Goal: Communication & Community: Ask a question

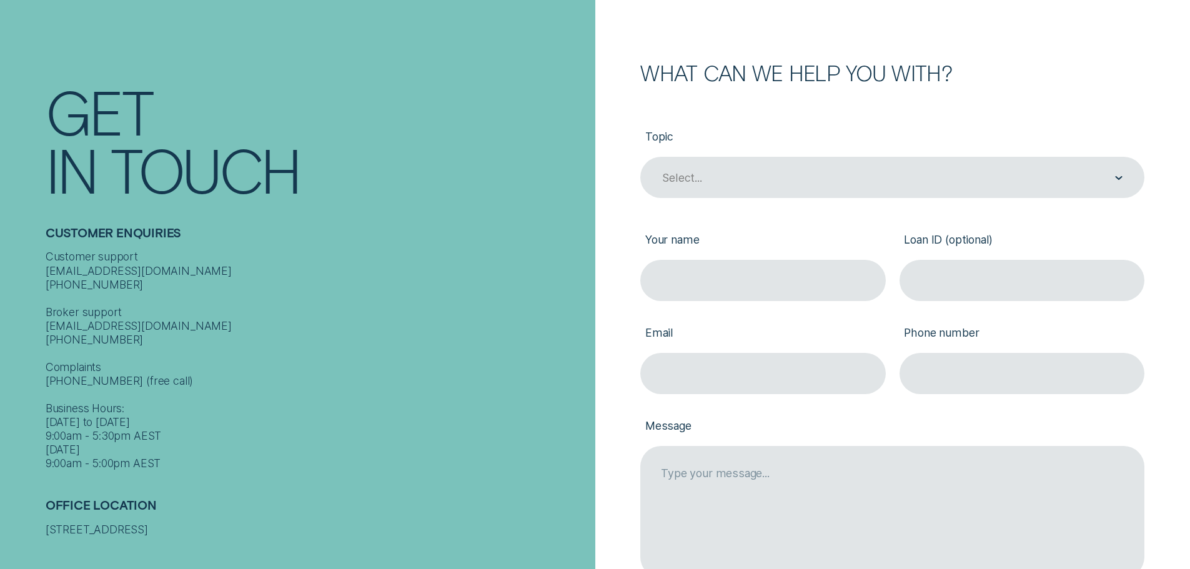
scroll to position [125, 0]
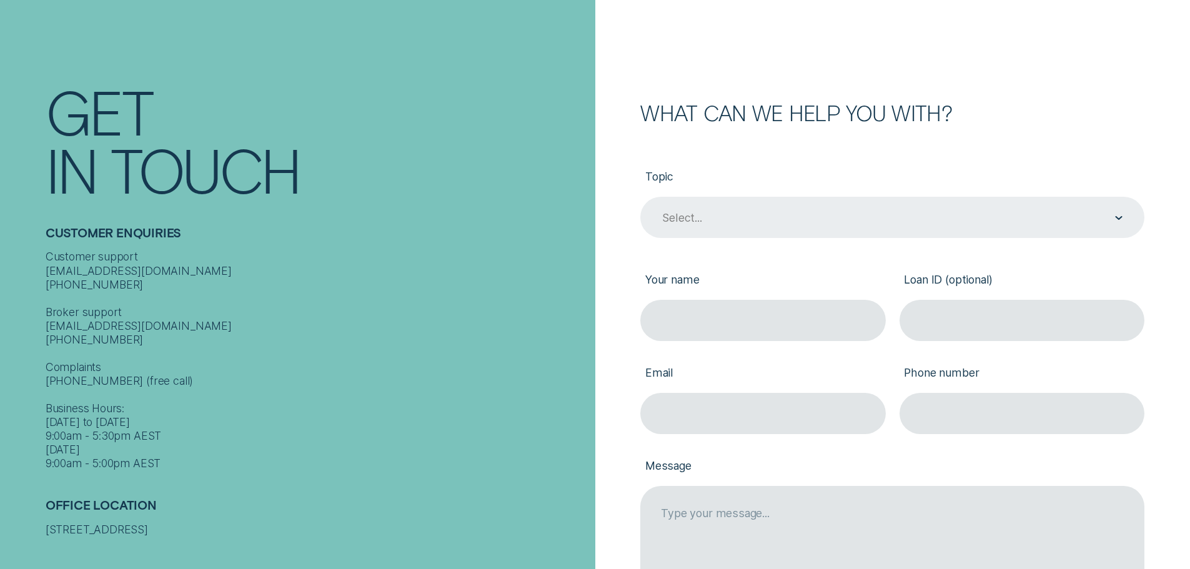
click at [758, 229] on div "Select..." at bounding box center [892, 217] width 504 height 41
click at [750, 217] on div "Select..." at bounding box center [892, 218] width 462 height 16
click at [1050, 226] on div "Select..." at bounding box center [892, 218] width 462 height 16
drag, startPoint x: 1147, startPoint y: 215, endPoint x: 1111, endPoint y: 215, distance: 35.6
click at [1142, 215] on div "Topic Select..." at bounding box center [893, 203] width 518 height 89
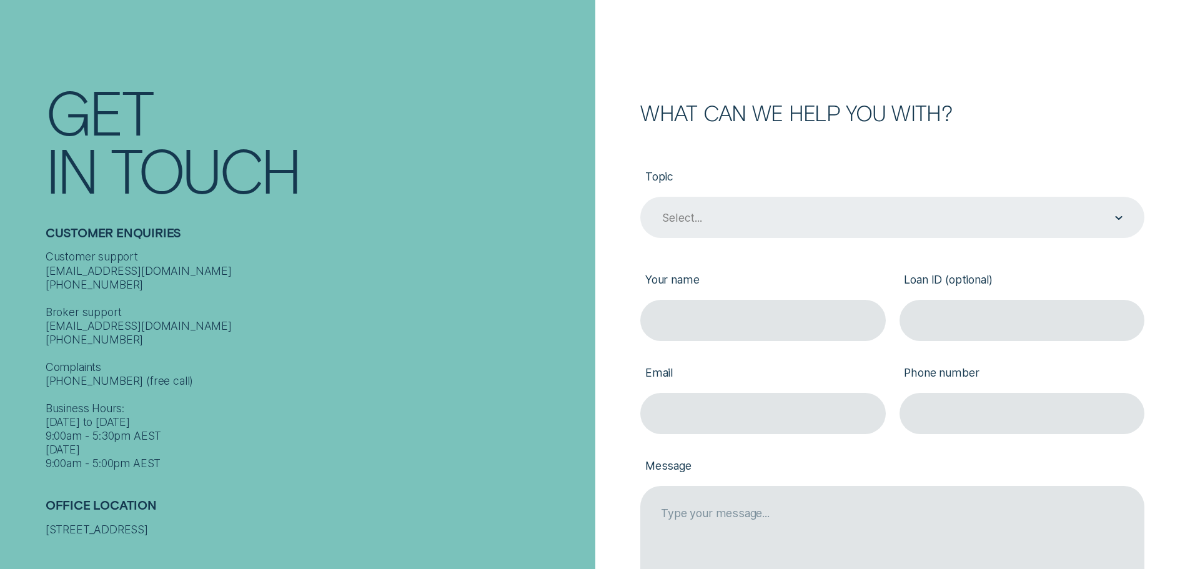
click at [1107, 215] on div "Select..." at bounding box center [892, 218] width 462 height 16
click at [1125, 216] on div "Select..." at bounding box center [892, 217] width 504 height 41
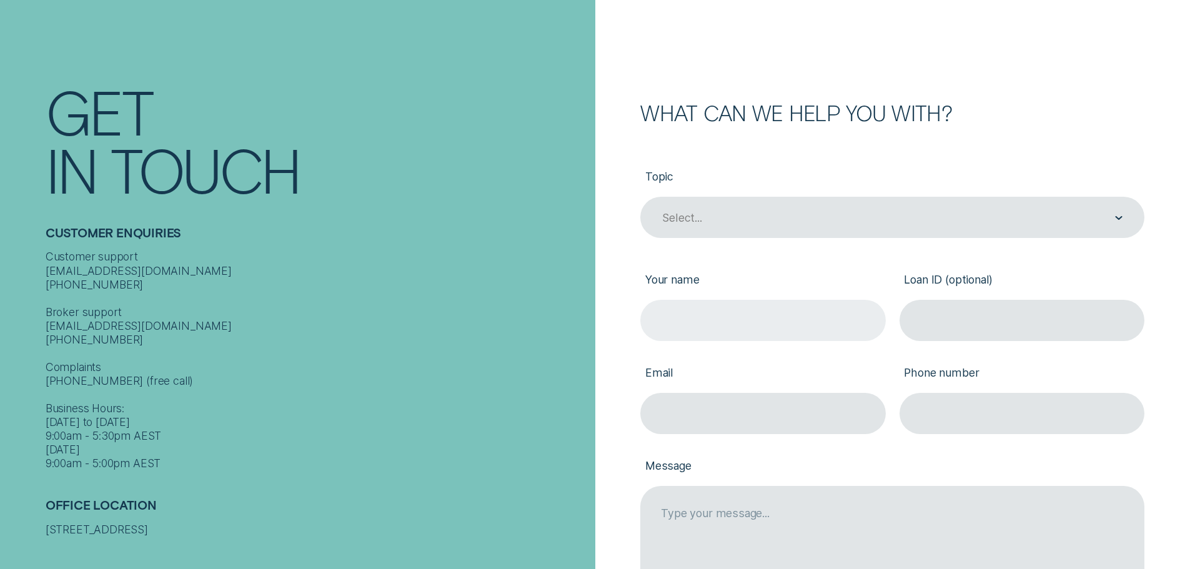
click at [762, 323] on input "Your name" at bounding box center [762, 320] width 245 height 41
type input "Wenxu"
type input "[PERSON_NAME]"
type input "0458488888"
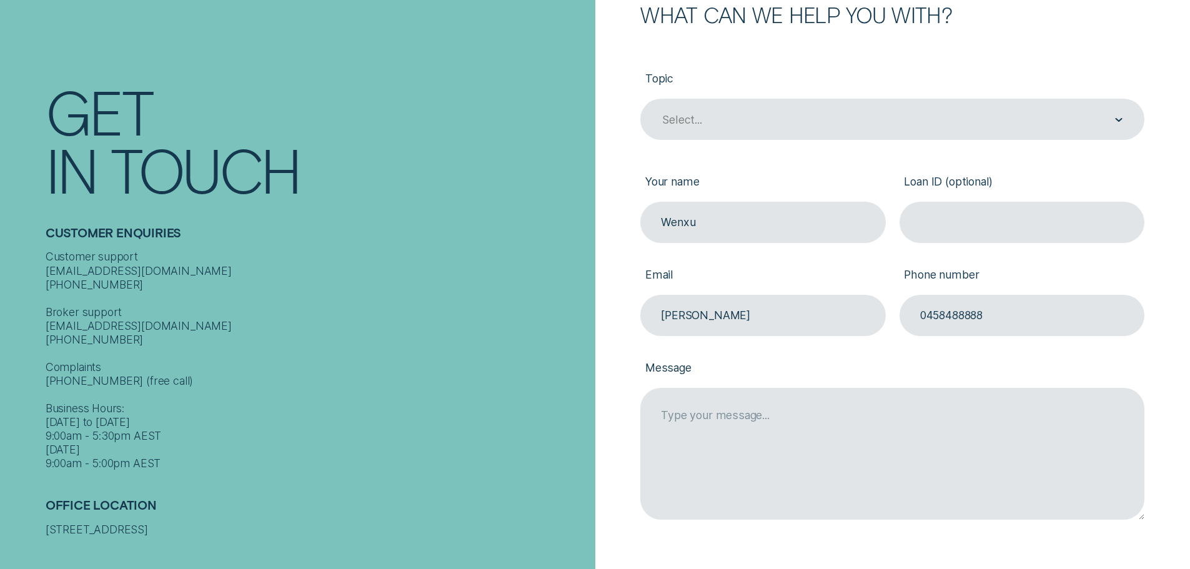
scroll to position [375, 0]
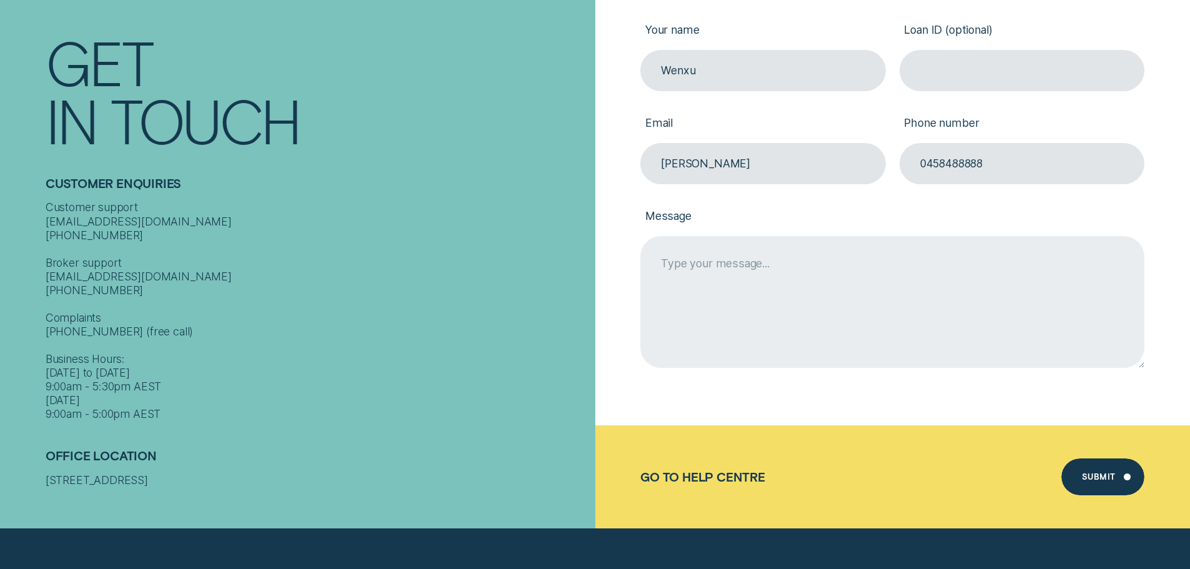
click at [689, 279] on textarea "Message" at bounding box center [892, 302] width 504 height 132
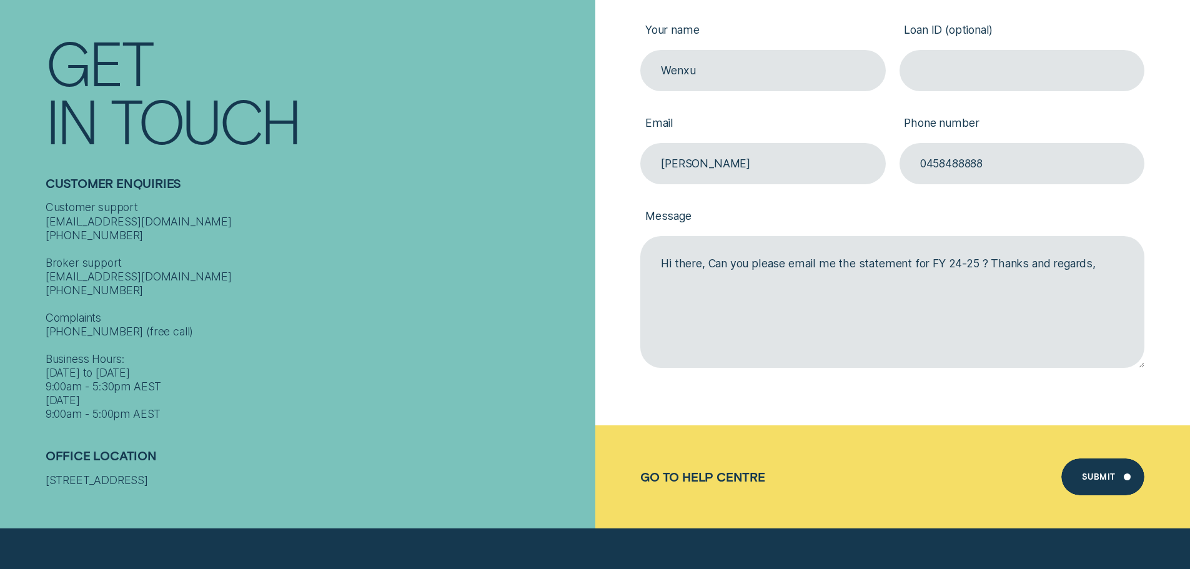
type textarea "Hi there, Can you please email me the statement for FY 24-25 ? Thanks and regar…"
click at [1102, 482] on div "Submit" at bounding box center [1099, 478] width 34 height 7
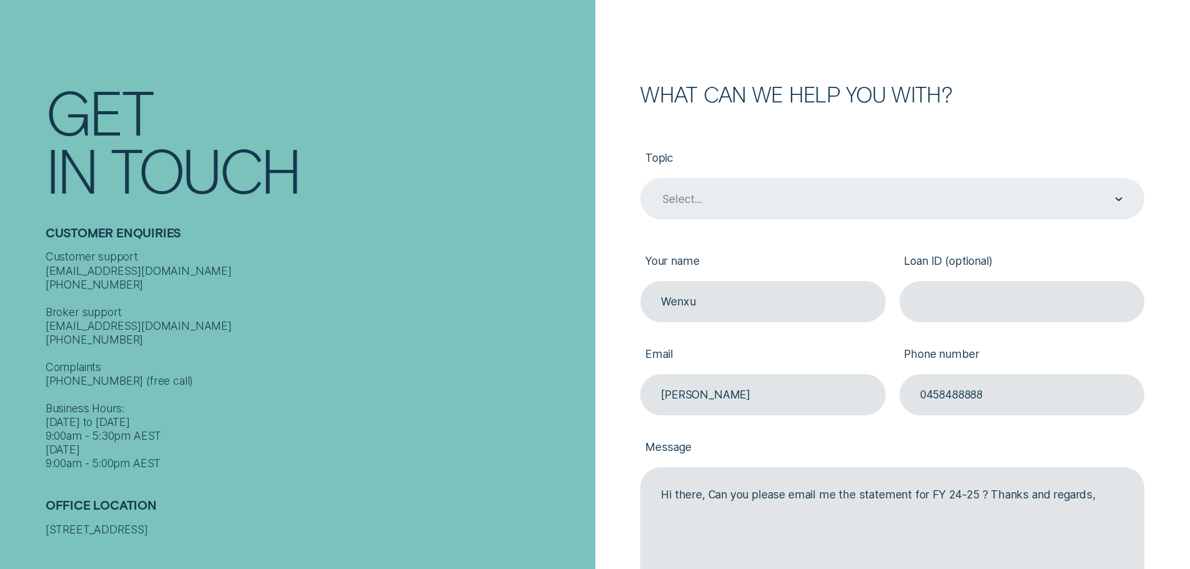
scroll to position [114, 0]
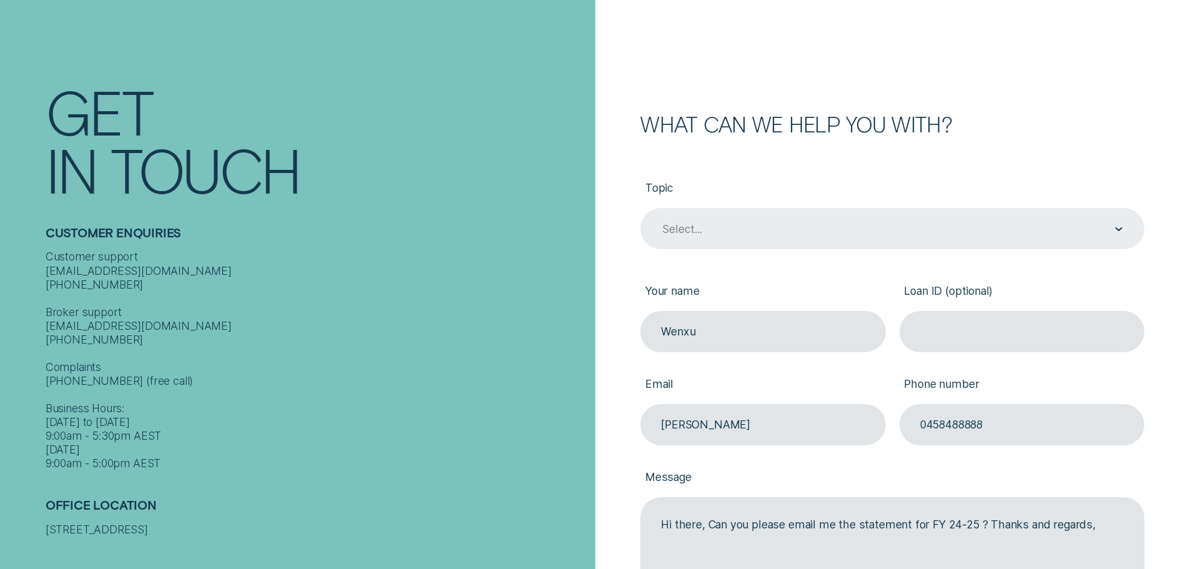
click at [831, 237] on div "Select..." at bounding box center [892, 229] width 462 height 16
click at [697, 234] on div "Select..." at bounding box center [681, 229] width 39 height 14
click at [673, 221] on div "Select..." at bounding box center [892, 228] width 504 height 41
click at [673, 227] on div "Select..." at bounding box center [681, 229] width 39 height 14
click at [663, 236] on div "Select..." at bounding box center [681, 229] width 39 height 14
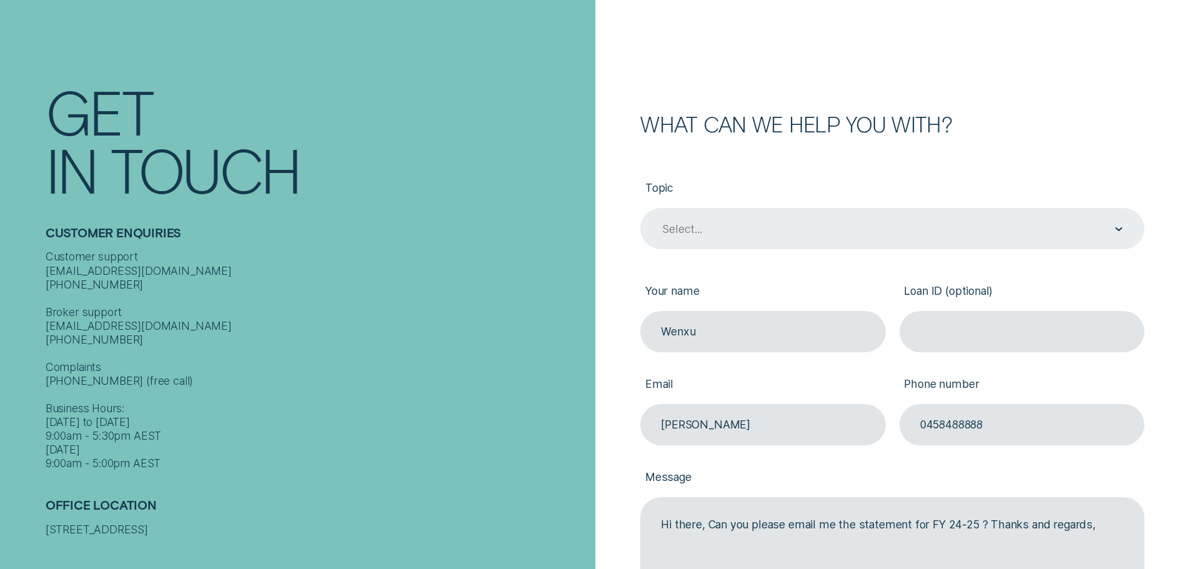
click at [1126, 229] on div "Select..." at bounding box center [892, 228] width 504 height 41
click at [1123, 230] on div "Select..." at bounding box center [892, 228] width 504 height 41
click at [1116, 230] on icon "Contact form" at bounding box center [1118, 229] width 7 height 4
click at [1118, 230] on icon "Contact form" at bounding box center [1118, 229] width 7 height 4
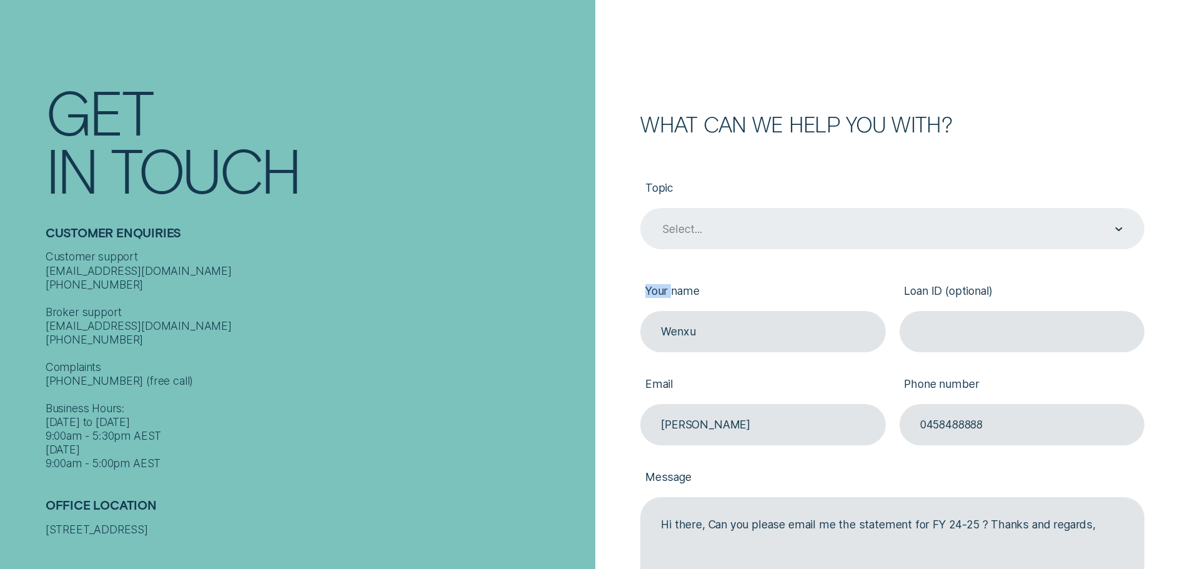
click at [1118, 230] on icon "Contact form" at bounding box center [1118, 229] width 7 height 4
click at [1121, 231] on icon "Contact form" at bounding box center [1118, 229] width 7 height 4
drag, startPoint x: 1023, startPoint y: 243, endPoint x: 997, endPoint y: 229, distance: 29.6
click at [997, 229] on div "Select..." at bounding box center [892, 229] width 462 height 16
click at [1073, 225] on div "Select..." at bounding box center [892, 229] width 462 height 16
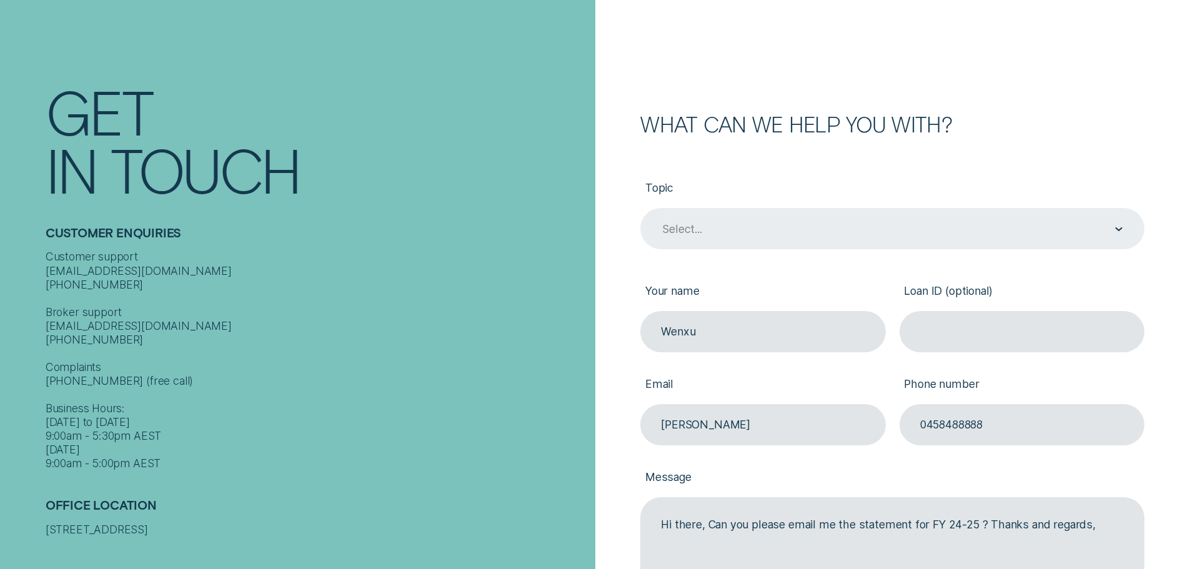
click at [1125, 229] on div "Select..." at bounding box center [892, 228] width 504 height 41
click at [1122, 229] on div "Contact form" at bounding box center [1118, 229] width 7 height 40
click at [982, 243] on div "Select..." at bounding box center [892, 228] width 504 height 41
click at [1117, 227] on div "Contact form" at bounding box center [1118, 229] width 7 height 40
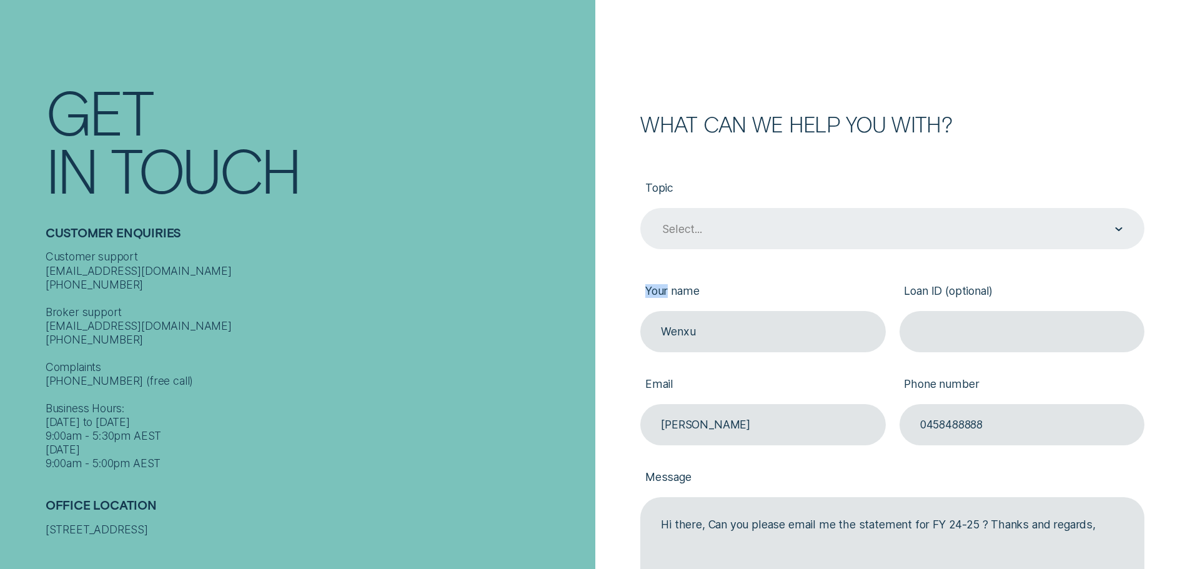
click at [1118, 227] on div "Contact form" at bounding box center [1118, 229] width 7 height 40
click at [774, 246] on div "Select..." at bounding box center [892, 228] width 504 height 41
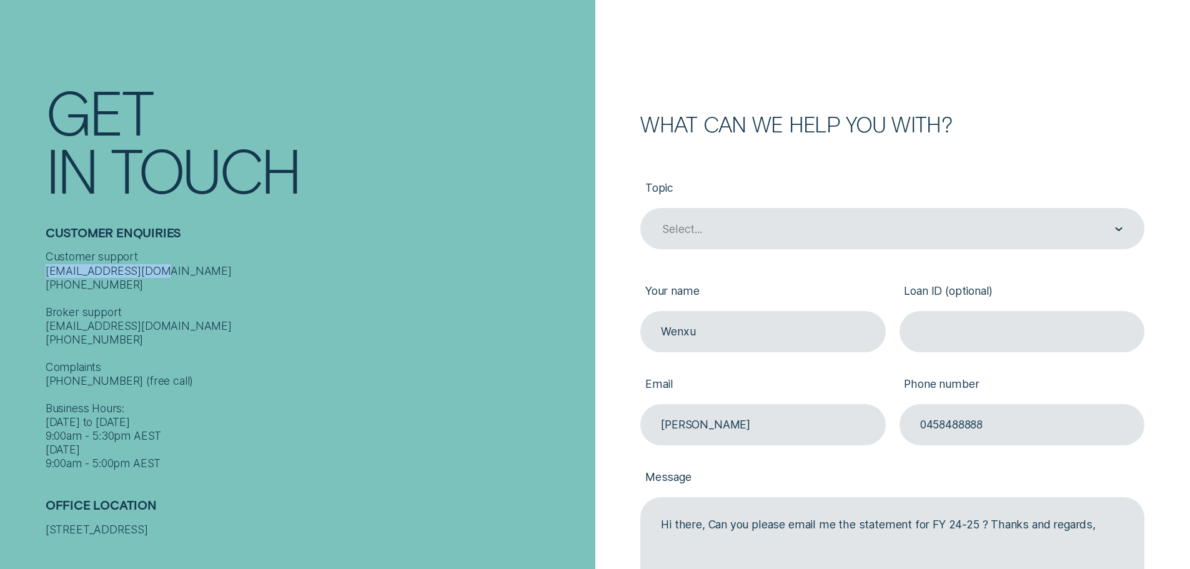
drag, startPoint x: 154, startPoint y: 275, endPoint x: 41, endPoint y: 274, distance: 113.7
click at [41, 274] on div "Contact Get In Touch Customer Enquiries Customer support [EMAIL_ADDRESS][DOMAIN…" at bounding box center [297, 289] width 595 height 578
copy div "[EMAIL_ADDRESS][DOMAIN_NAME]"
click at [190, 295] on div "Customer support [EMAIL_ADDRESS][DOMAIN_NAME] [PHONE_NUMBER] Broker support [EM…" at bounding box center [317, 360] width 543 height 221
